Goal: Task Accomplishment & Management: Use online tool/utility

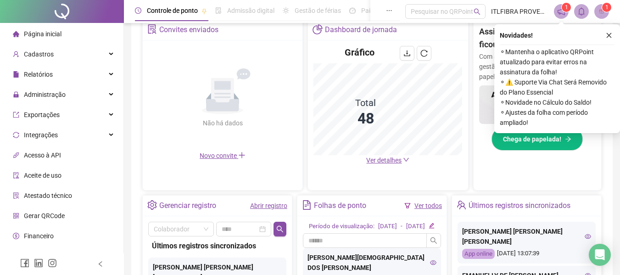
click at [265, 203] on link "Abrir registro" at bounding box center [268, 205] width 37 height 7
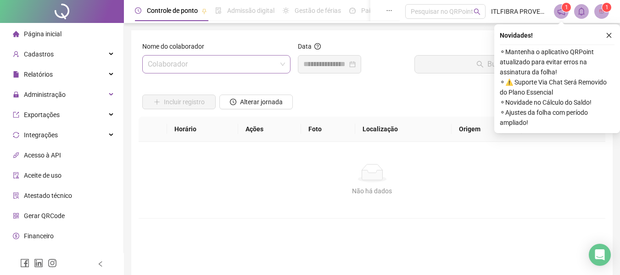
click at [219, 66] on input "search" at bounding box center [212, 64] width 129 height 17
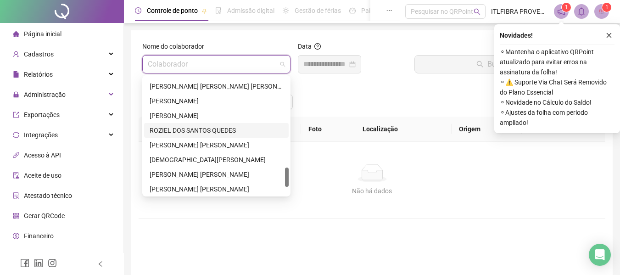
scroll to position [495, 0]
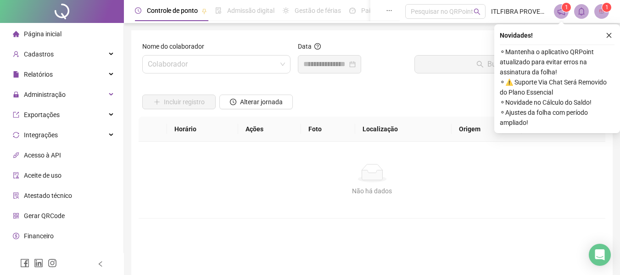
click at [305, 217] on div "Não há dados Não há dados" at bounding box center [372, 180] width 467 height 76
drag, startPoint x: 210, startPoint y: 63, endPoint x: 217, endPoint y: 83, distance: 22.1
click at [209, 63] on input "search" at bounding box center [212, 64] width 129 height 17
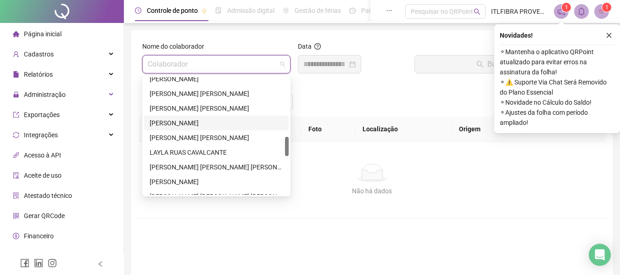
scroll to position [312, 0]
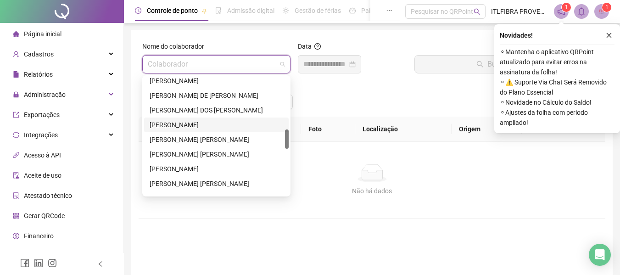
click at [203, 124] on div "[PERSON_NAME]" at bounding box center [216, 125] width 133 height 10
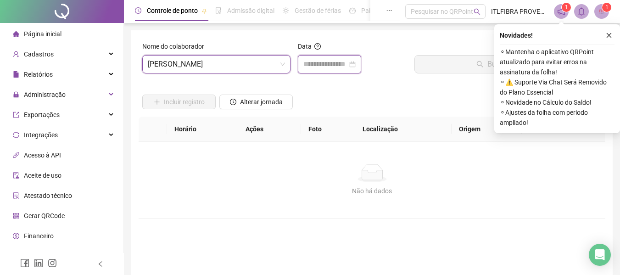
drag, startPoint x: 337, startPoint y: 62, endPoint x: 337, endPoint y: 79, distance: 16.5
click at [337, 66] on input at bounding box center [325, 64] width 44 height 11
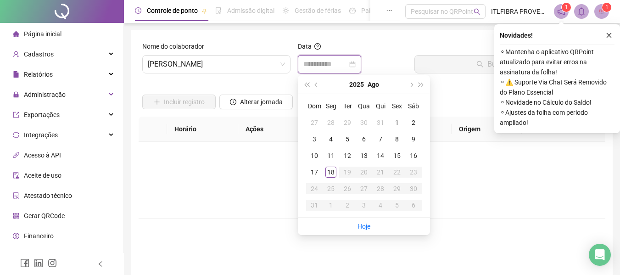
type input "**********"
drag, startPoint x: 329, startPoint y: 171, endPoint x: 335, endPoint y: 167, distance: 7.3
click at [329, 171] on div "18" at bounding box center [330, 172] width 11 height 11
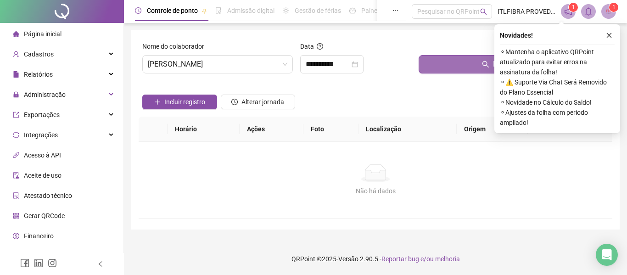
click at [432, 64] on button "Buscar registros" at bounding box center [513, 64] width 190 height 18
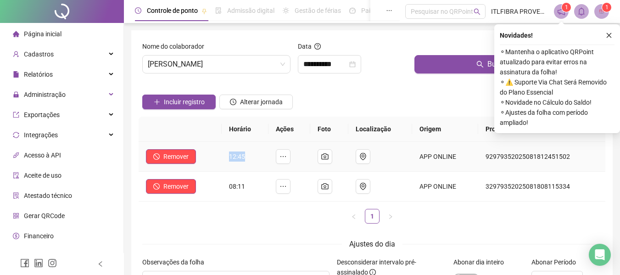
drag, startPoint x: 229, startPoint y: 155, endPoint x: 263, endPoint y: 161, distance: 34.5
click at [262, 161] on td "12:45" at bounding box center [245, 157] width 47 height 30
